Goal: Information Seeking & Learning: Check status

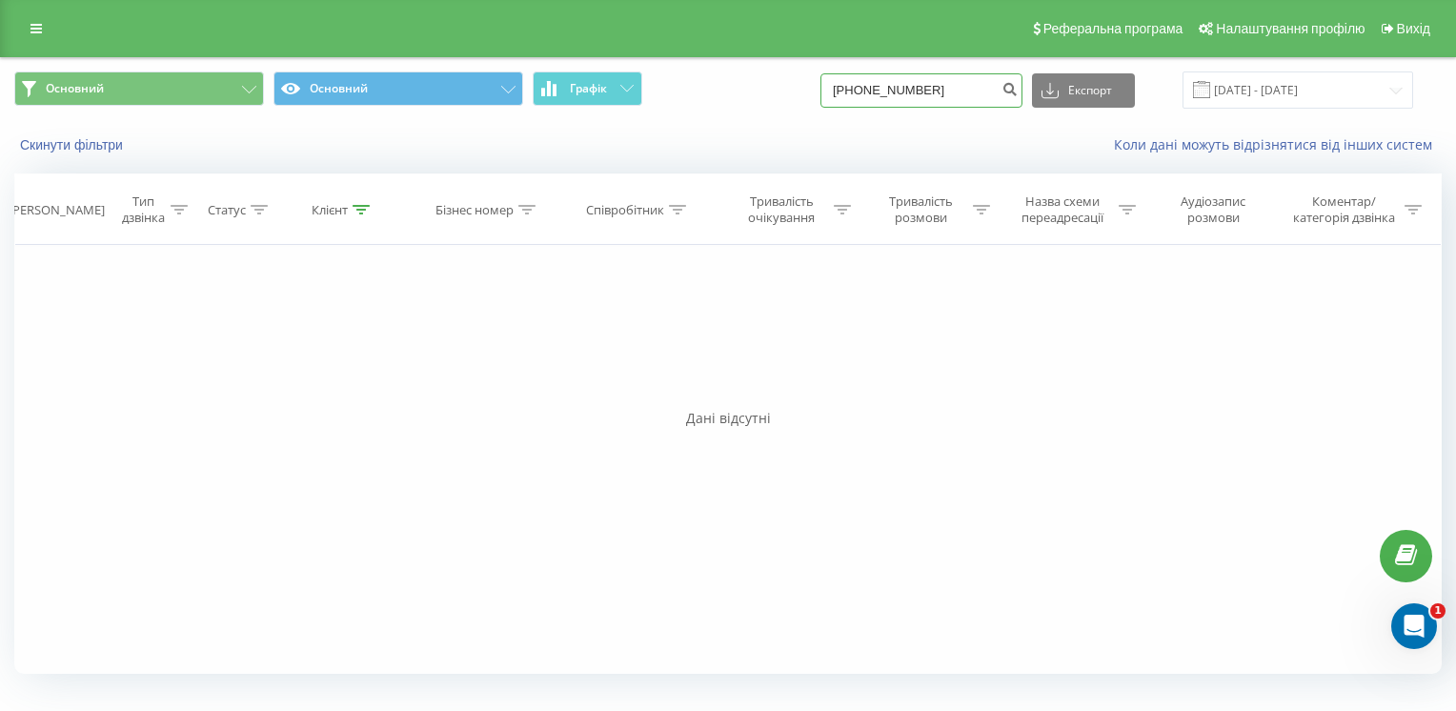
drag, startPoint x: 958, startPoint y: 91, endPoint x: 836, endPoint y: 105, distance: 122.8
click at [837, 105] on div "Основний Основний Графік [PHONE_NUMBER] Експорт .csv .xls .xlsx [DATE] - [DATE]" at bounding box center [728, 89] width 1428 height 37
click at [920, 85] on input at bounding box center [922, 90] width 202 height 34
paste input "+380504926641"
type input "+380504926641"
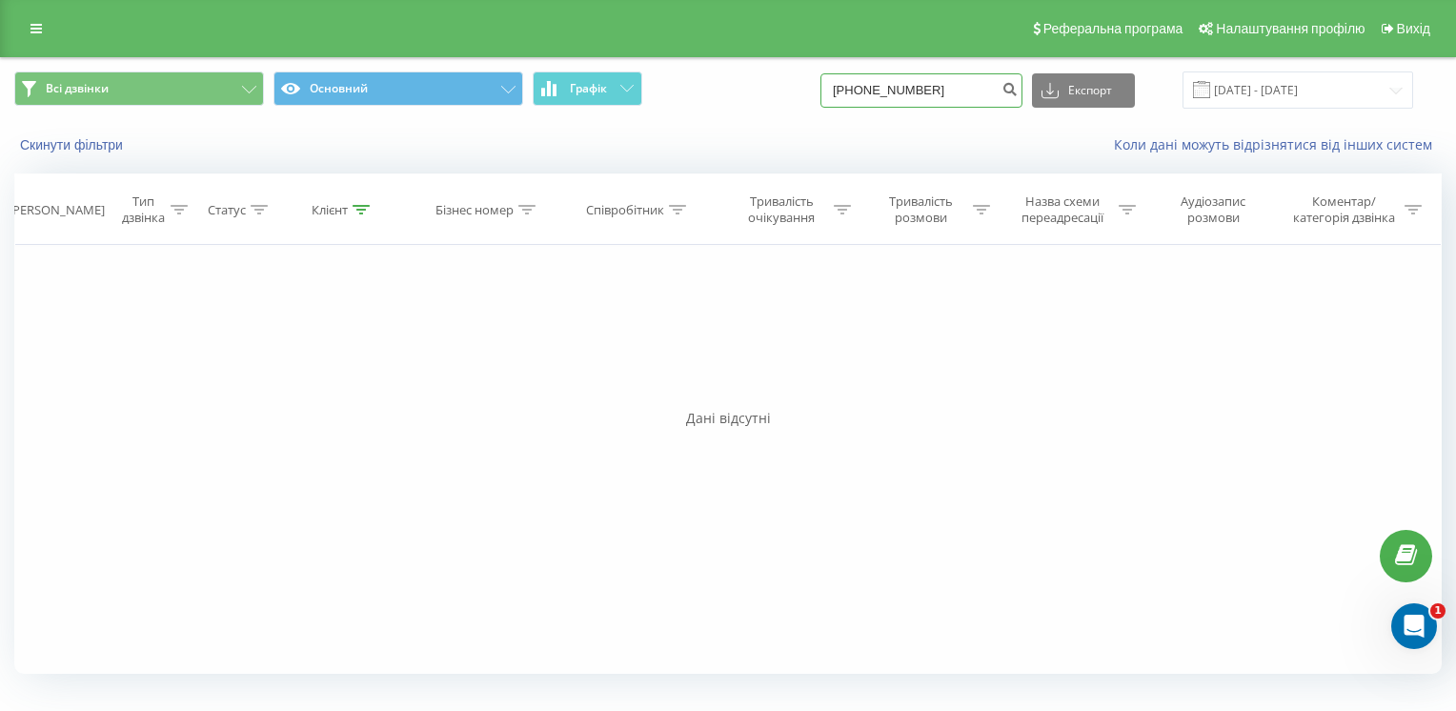
drag, startPoint x: 877, startPoint y: 91, endPoint x: 849, endPoint y: 96, distance: 28.2
click at [849, 96] on input "+380504926641" at bounding box center [922, 90] width 202 height 34
type input "0504926641"
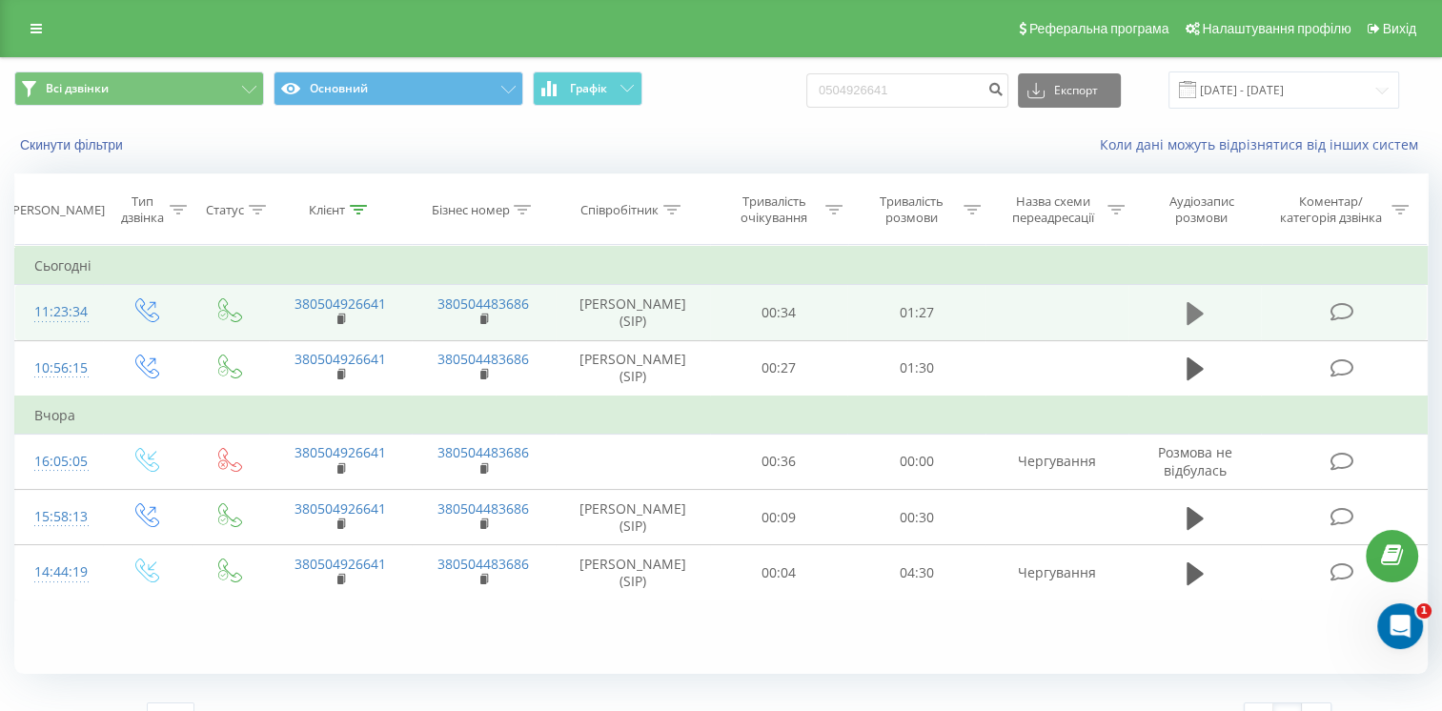
click at [1195, 322] on icon at bounding box center [1195, 313] width 17 height 27
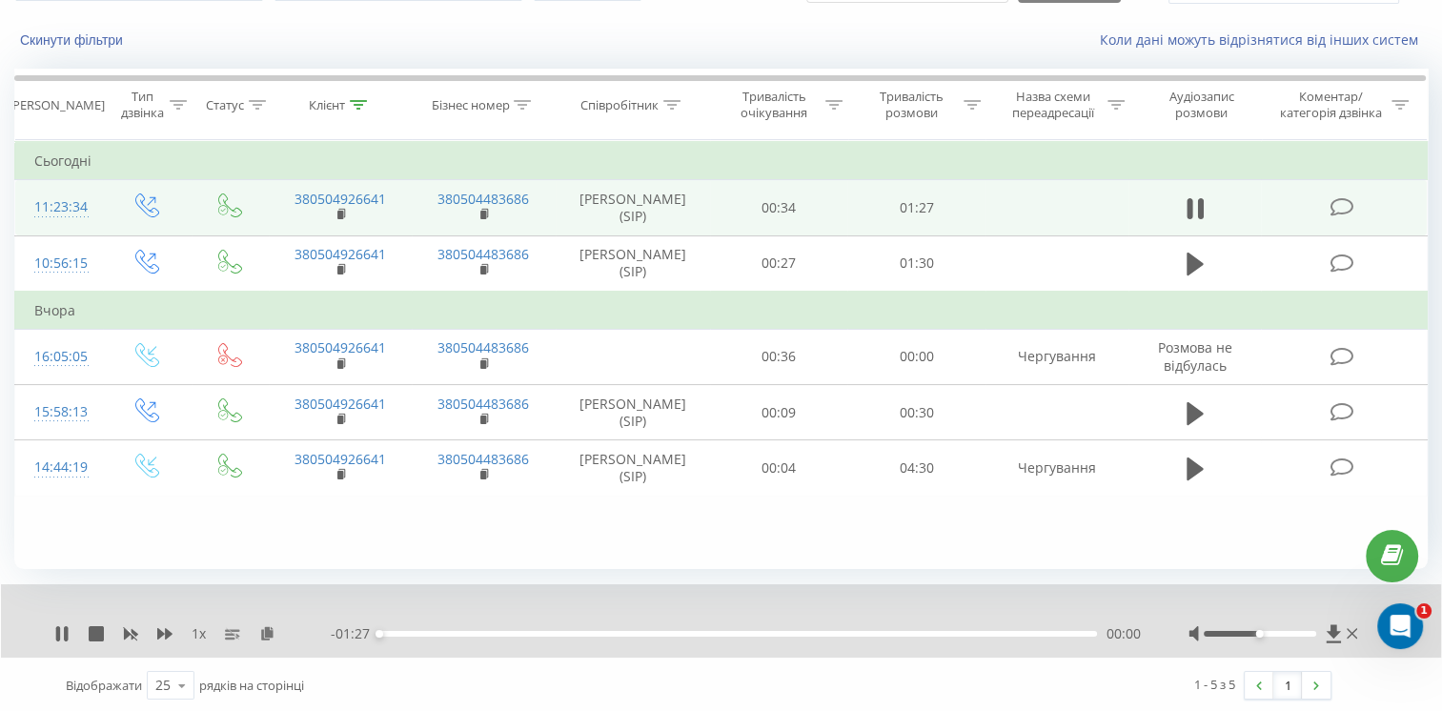
scroll to position [107, 0]
click at [429, 633] on div "00:00" at bounding box center [738, 632] width 718 height 6
click at [503, 634] on div "00:09" at bounding box center [738, 632] width 718 height 6
click at [540, 631] on div "00:19" at bounding box center [738, 632] width 718 height 6
click at [581, 630] on div "00:22" at bounding box center [738, 632] width 718 height 6
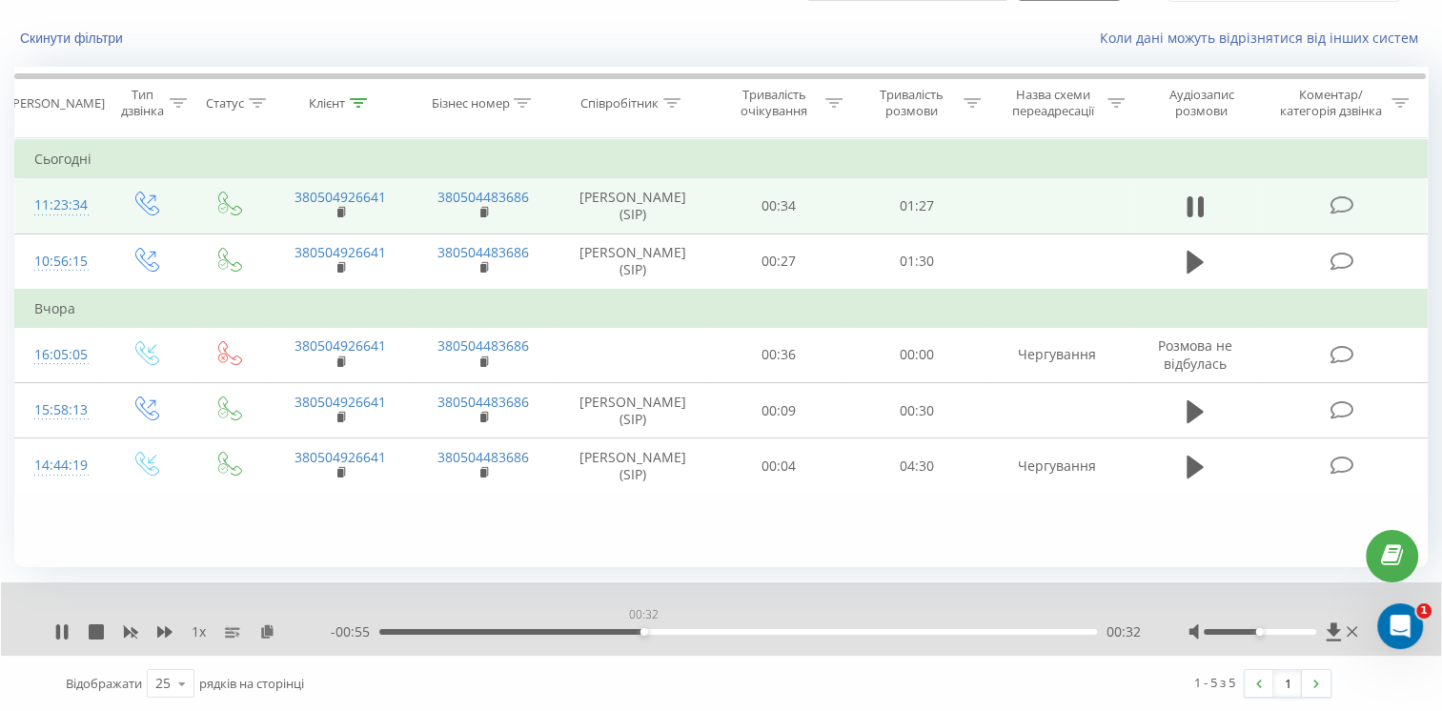
click at [643, 631] on div "00:32" at bounding box center [738, 632] width 718 height 6
click at [796, 631] on div "00:44" at bounding box center [738, 632] width 718 height 6
click at [836, 634] on div "00:52" at bounding box center [738, 632] width 718 height 6
click at [892, 629] on div "01:02" at bounding box center [738, 632] width 718 height 6
click at [926, 630] on div "01:06" at bounding box center [738, 632] width 718 height 6
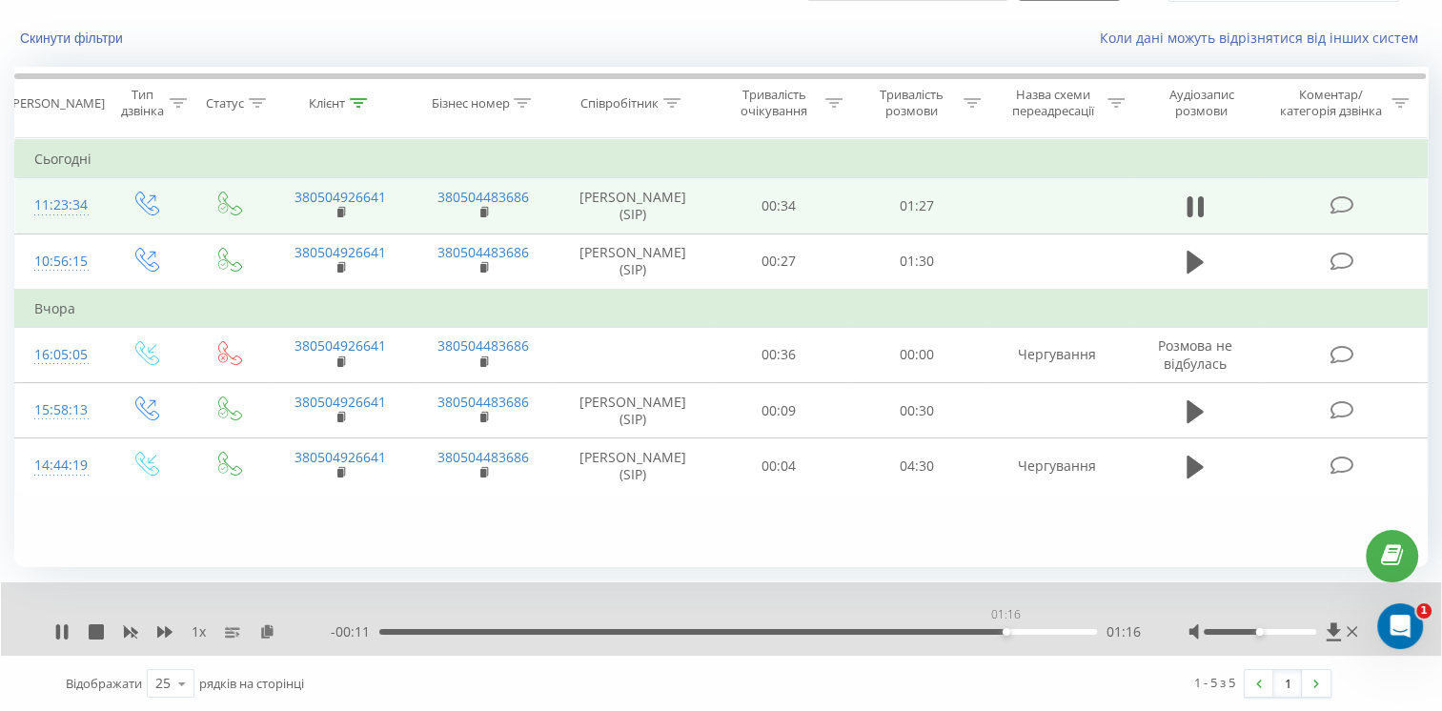
click at [1005, 631] on div "01:16" at bounding box center [738, 632] width 718 height 6
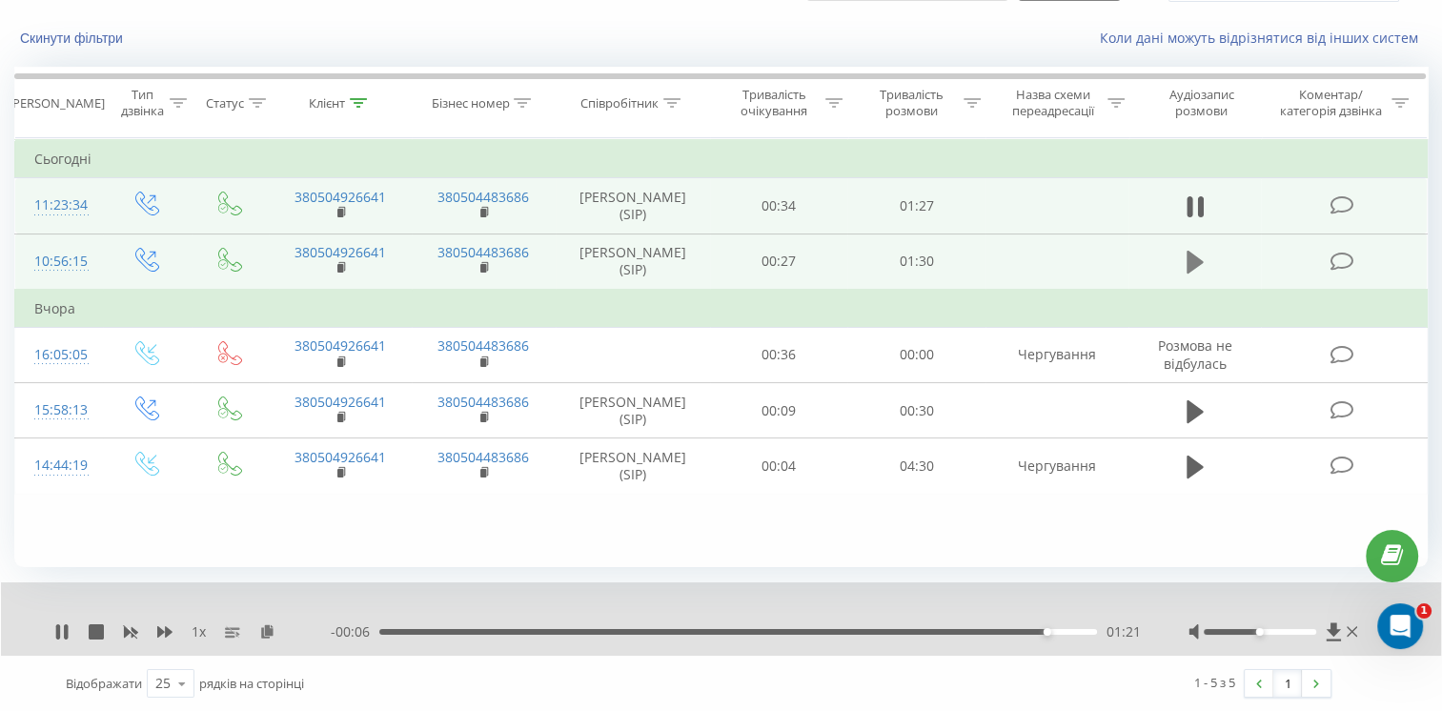
click at [1208, 261] on button at bounding box center [1195, 262] width 29 height 29
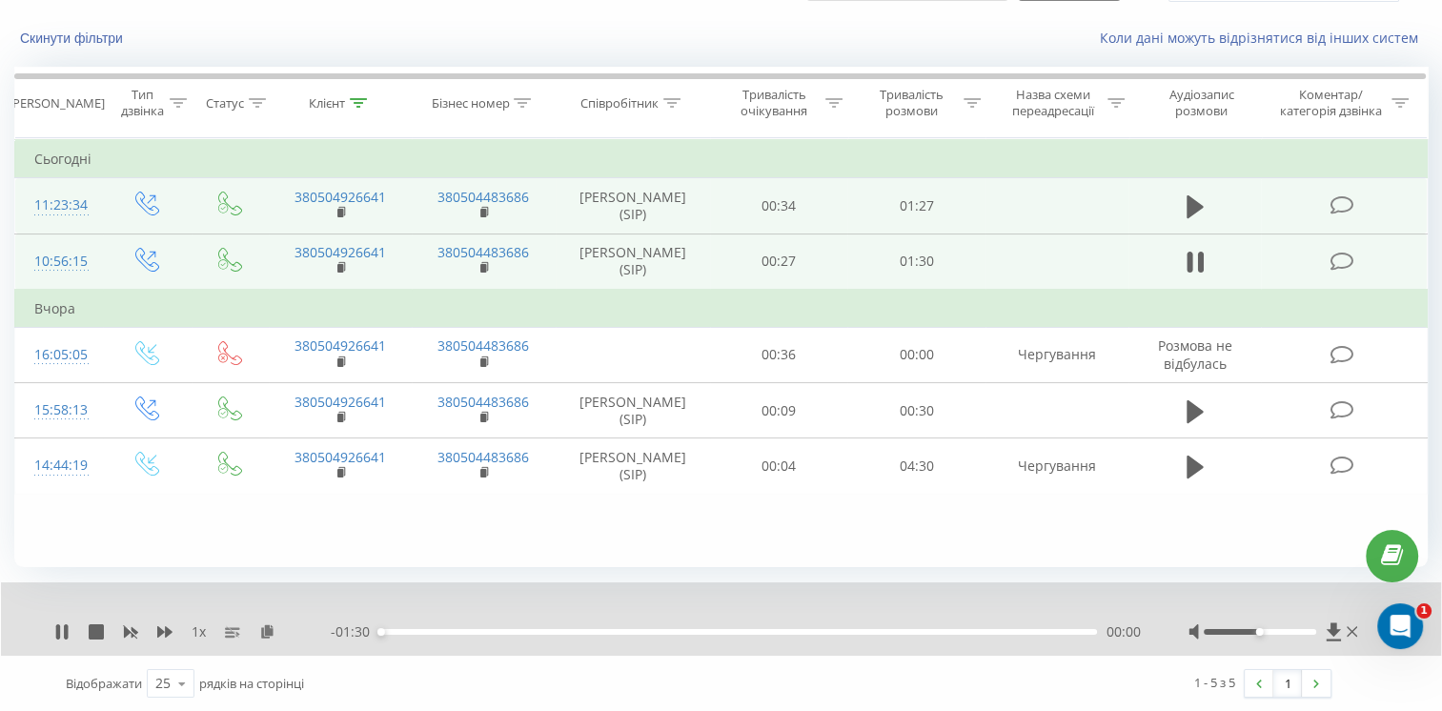
click at [396, 629] on div "00:00" at bounding box center [738, 632] width 718 height 6
click at [439, 631] on div "00:02" at bounding box center [738, 632] width 718 height 6
click at [521, 633] on div "00:18" at bounding box center [738, 632] width 718 height 6
click at [570, 633] on div "00:19" at bounding box center [738, 632] width 718 height 6
click at [713, 629] on div "00:28" at bounding box center [738, 632] width 718 height 6
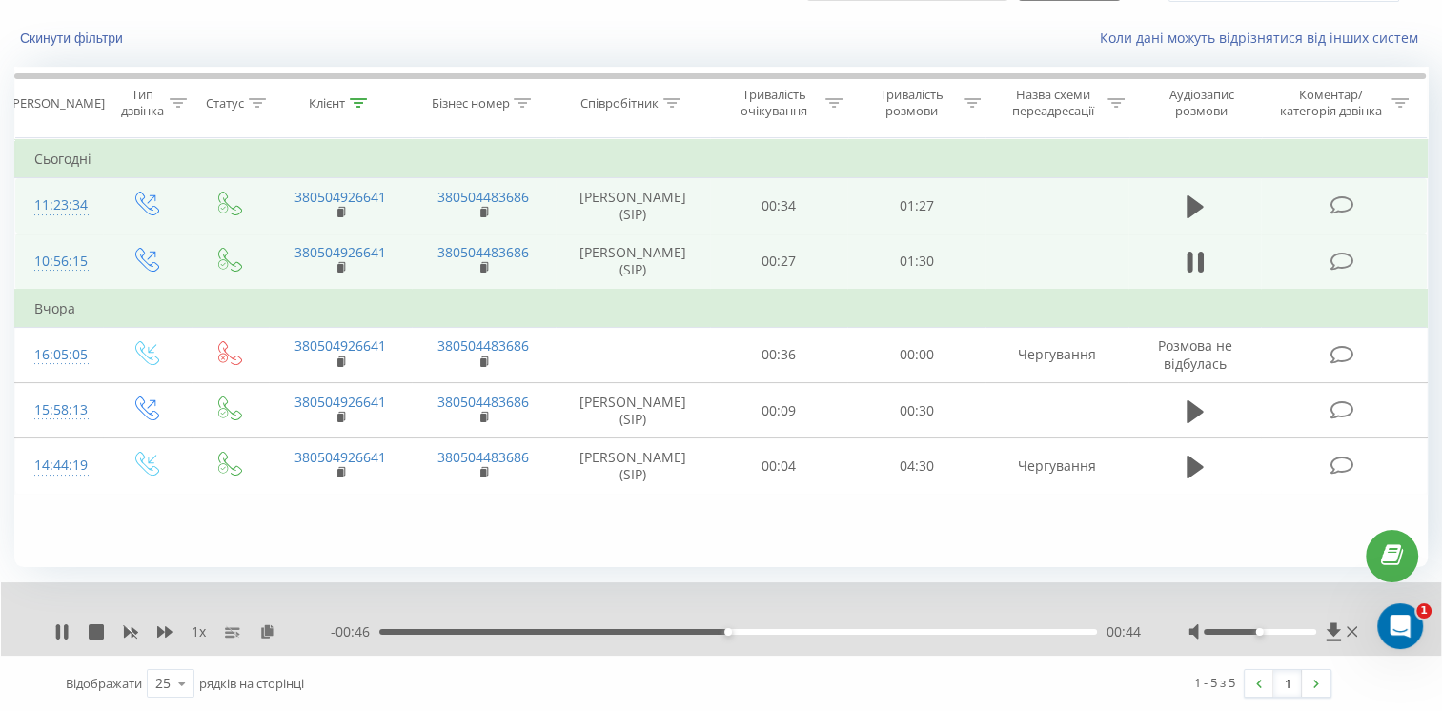
click at [788, 631] on div "00:44" at bounding box center [738, 632] width 718 height 6
click at [826, 629] on div "00:52" at bounding box center [738, 632] width 718 height 6
click at [865, 629] on div "01:01" at bounding box center [738, 632] width 718 height 6
click at [938, 631] on div "01:10" at bounding box center [738, 632] width 718 height 6
click at [918, 631] on div "01:11" at bounding box center [738, 632] width 718 height 6
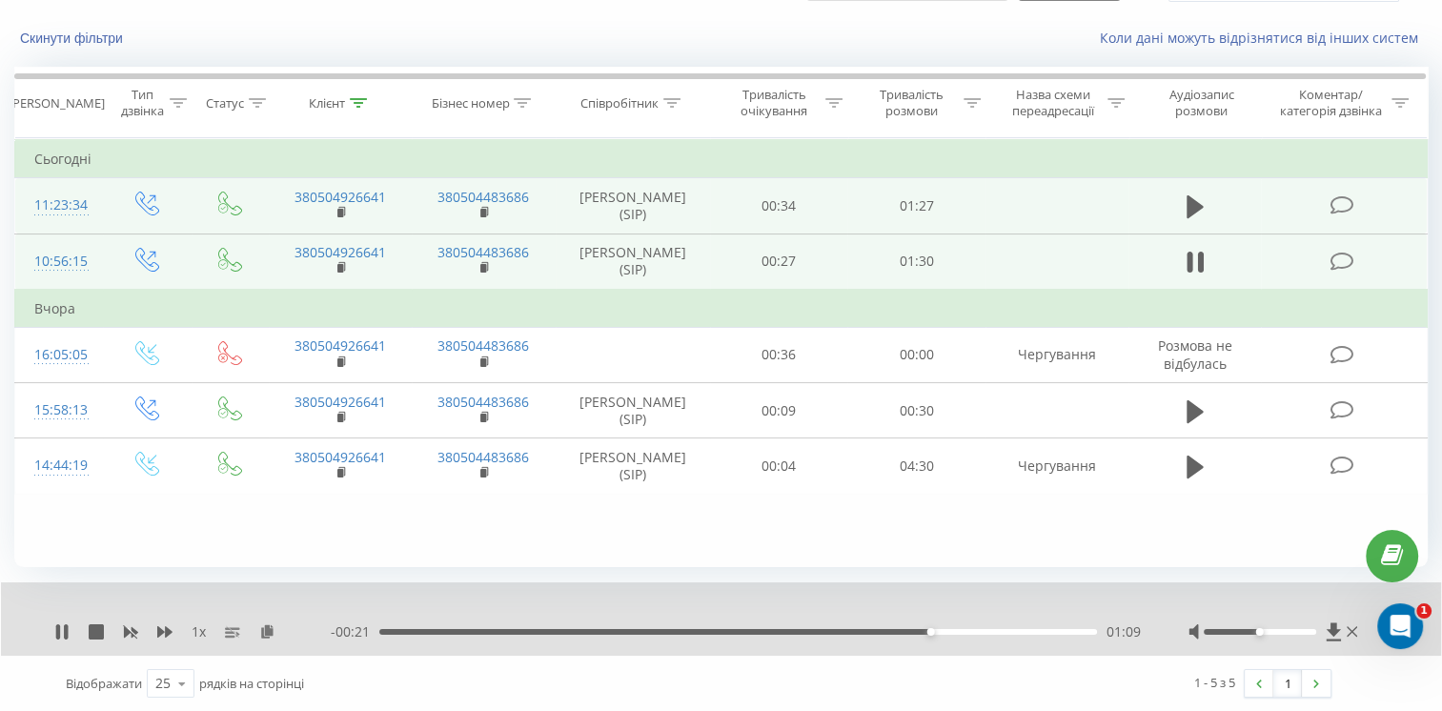
click at [934, 630] on div "01:09" at bounding box center [738, 632] width 718 height 6
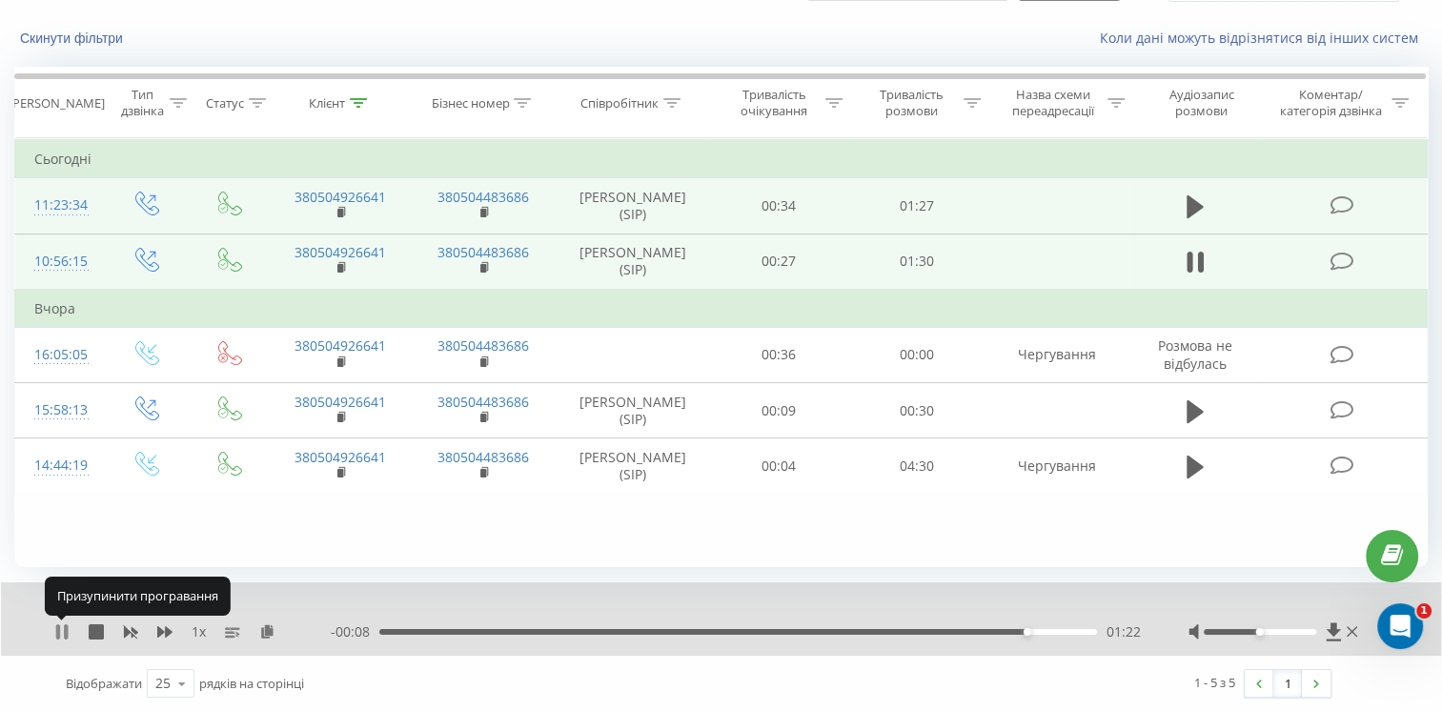
click at [58, 630] on icon at bounding box center [58, 631] width 4 height 15
click at [63, 627] on icon at bounding box center [61, 631] width 15 height 15
click at [61, 634] on icon at bounding box center [61, 631] width 15 height 15
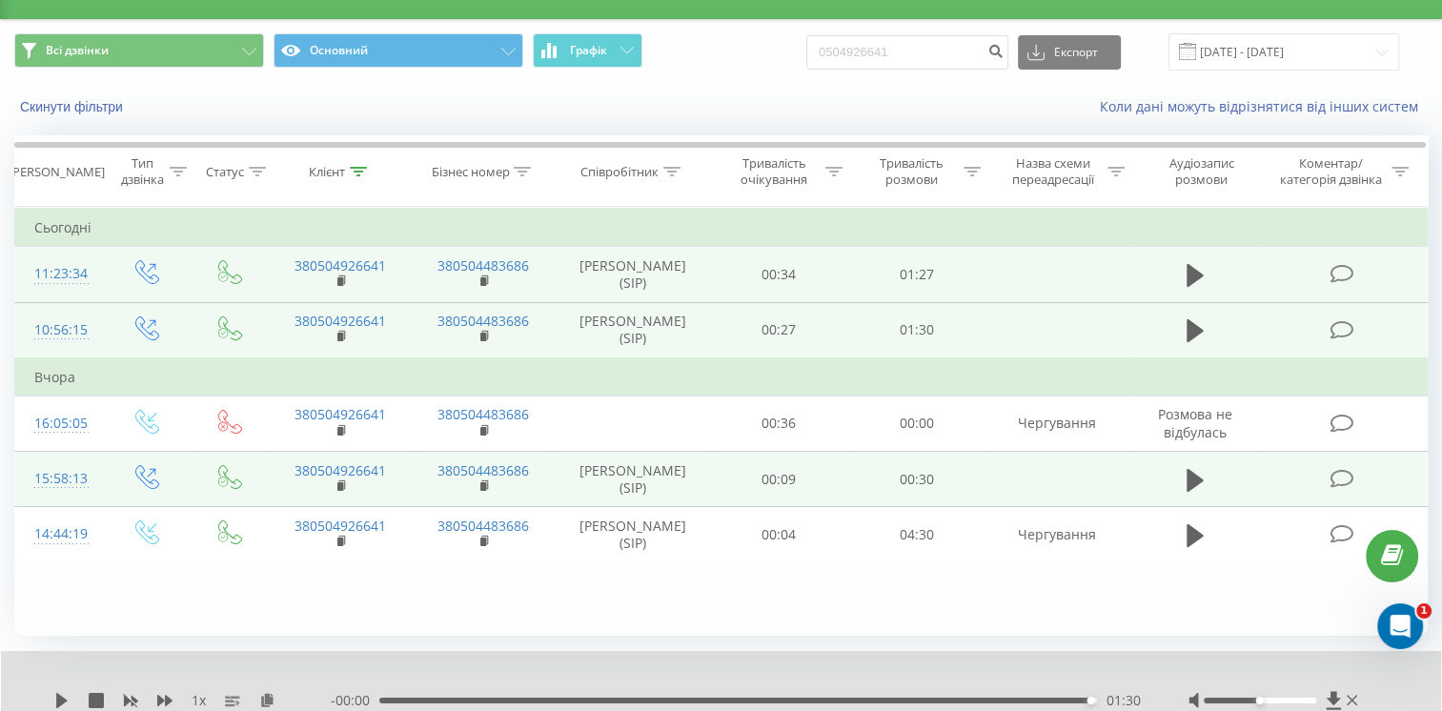
scroll to position [0, 0]
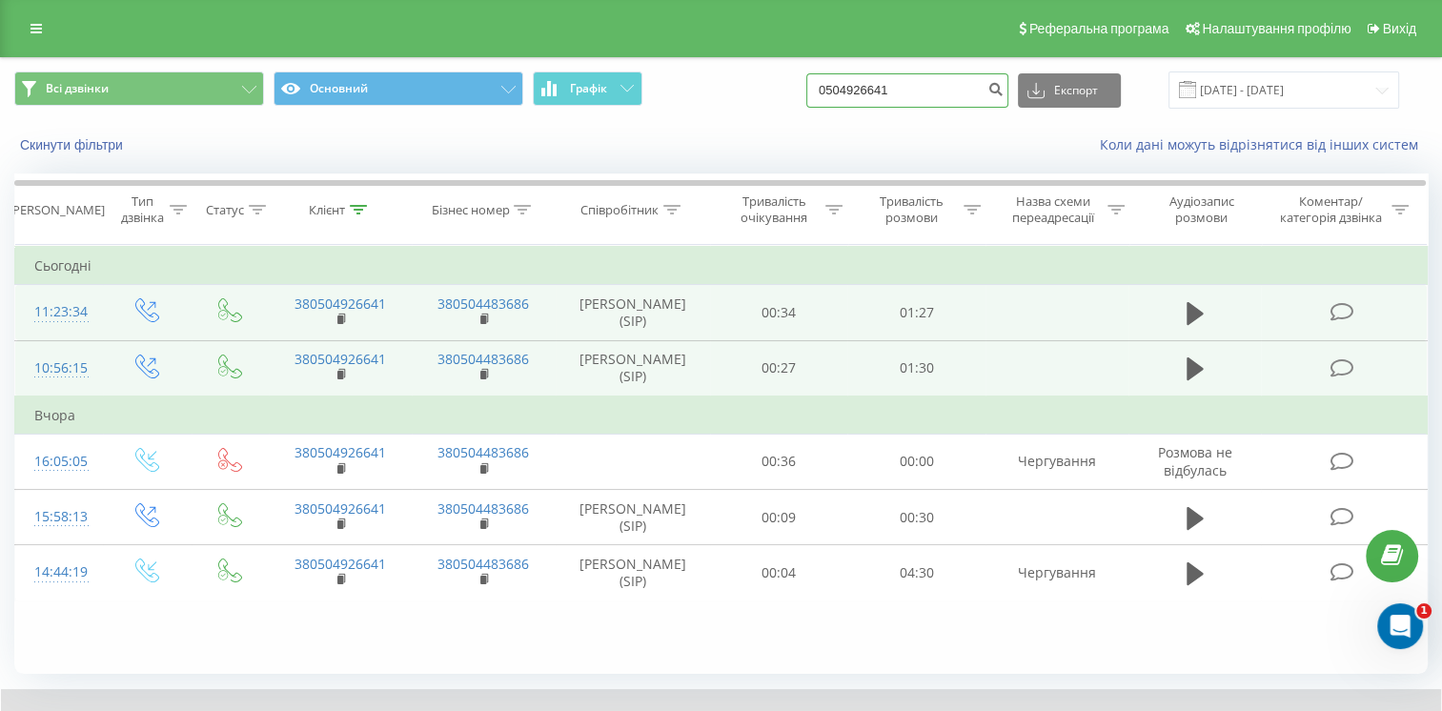
click at [924, 93] on input "0504926641" at bounding box center [907, 90] width 202 height 34
click at [917, 93] on input "0504926641" at bounding box center [907, 90] width 202 height 34
